Goal: Transaction & Acquisition: Purchase product/service

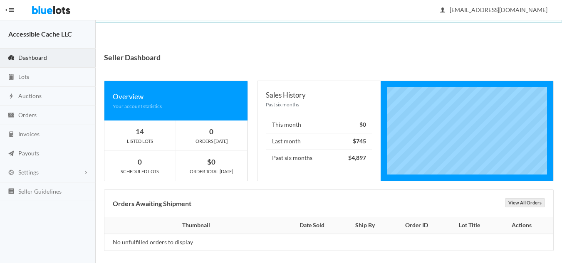
click at [32, 58] on span "Dashboard" at bounding box center [32, 57] width 29 height 7
click at [28, 55] on span "Dashboard" at bounding box center [32, 57] width 29 height 7
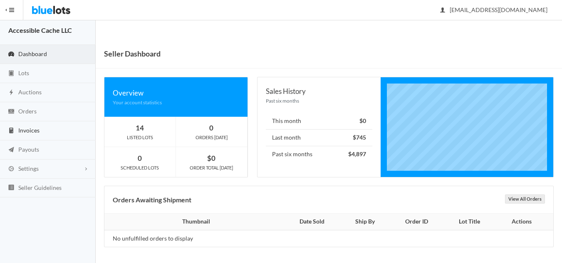
scroll to position [5, 0]
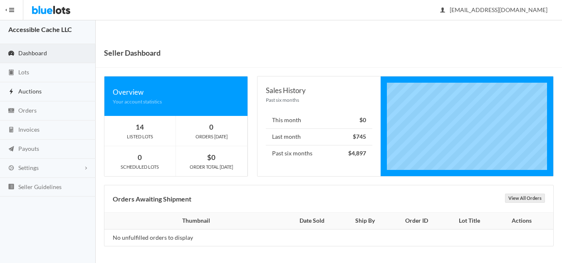
click at [30, 93] on span "Auctions" at bounding box center [29, 91] width 23 height 7
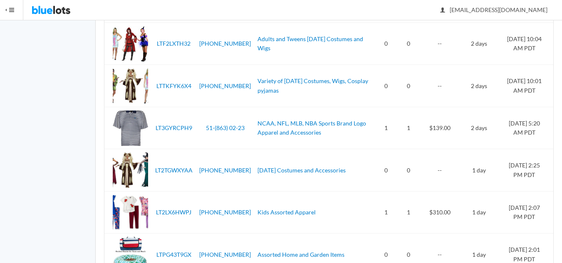
scroll to position [375, 0]
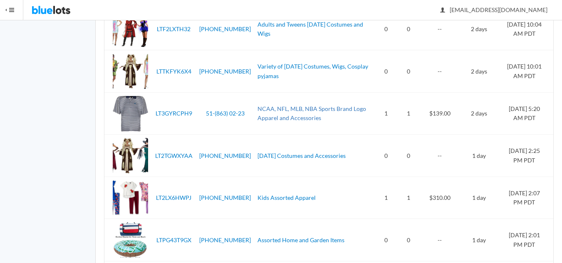
click at [287, 107] on link "NCAA, NFL, MLB, NBA Sports Brand Logo Apparel and Accessories" at bounding box center [312, 113] width 109 height 17
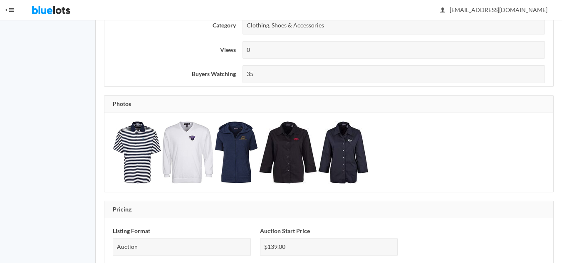
scroll to position [291, 0]
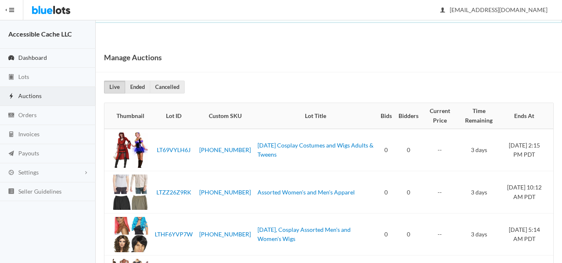
click at [35, 59] on span "Dashboard" at bounding box center [32, 57] width 29 height 7
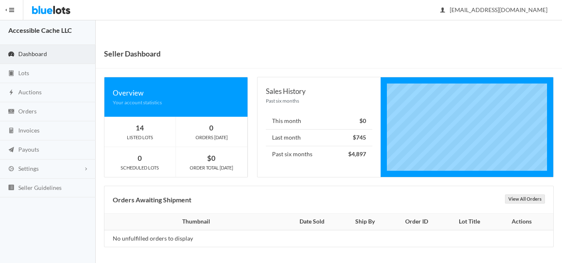
scroll to position [5, 0]
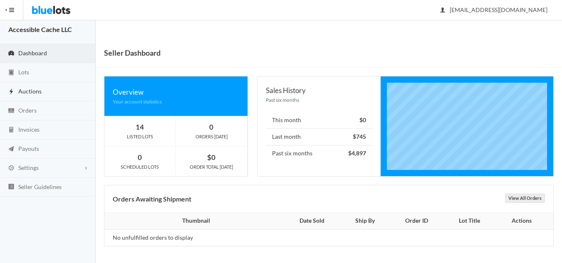
click at [31, 93] on span "Auctions" at bounding box center [29, 91] width 23 height 7
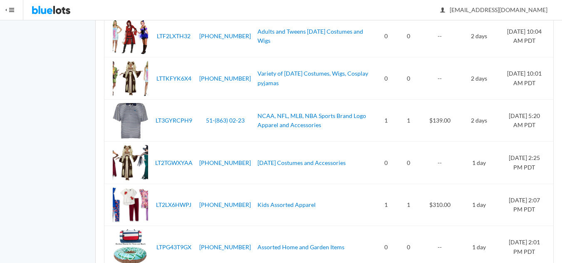
scroll to position [375, 0]
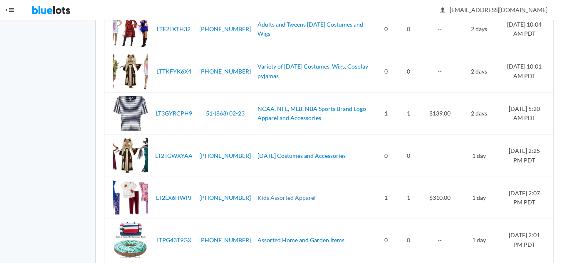
click at [263, 199] on link "Kids Assorted Apparel" at bounding box center [287, 197] width 58 height 7
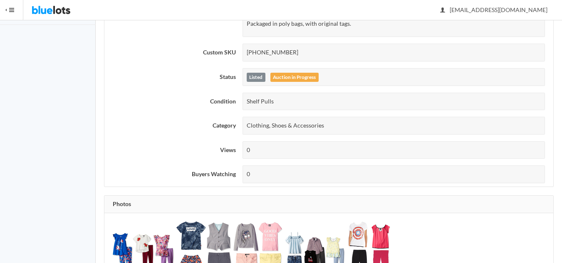
scroll to position [250, 0]
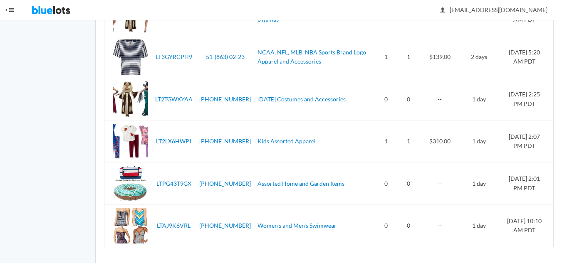
scroll to position [432, 0]
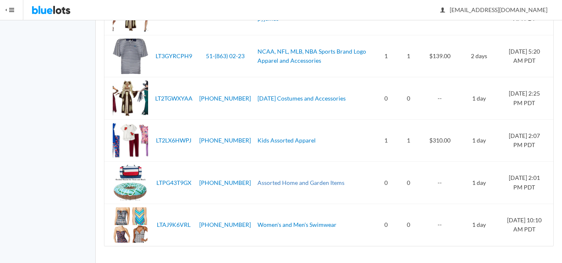
click at [273, 184] on link "Assorted Home and Garden Items" at bounding box center [301, 182] width 87 height 7
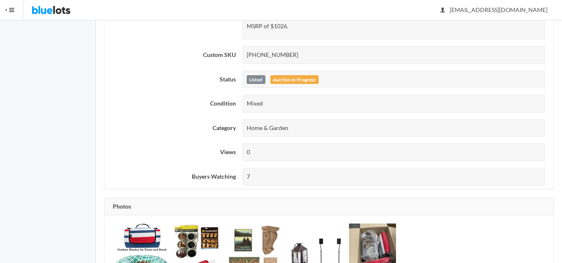
scroll to position [125, 0]
